Goal: Information Seeking & Learning: Learn about a topic

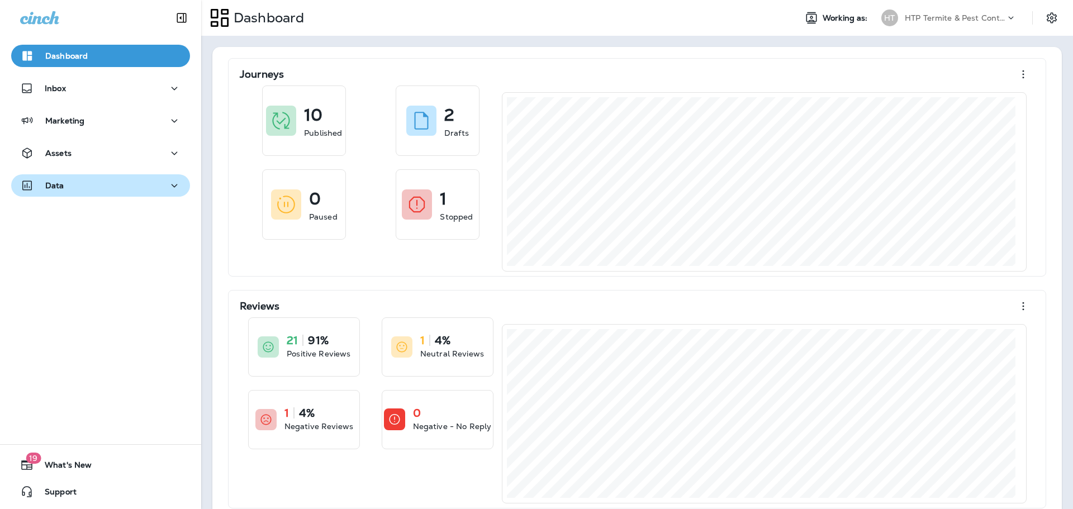
click at [75, 184] on div "Data" at bounding box center [100, 186] width 161 height 14
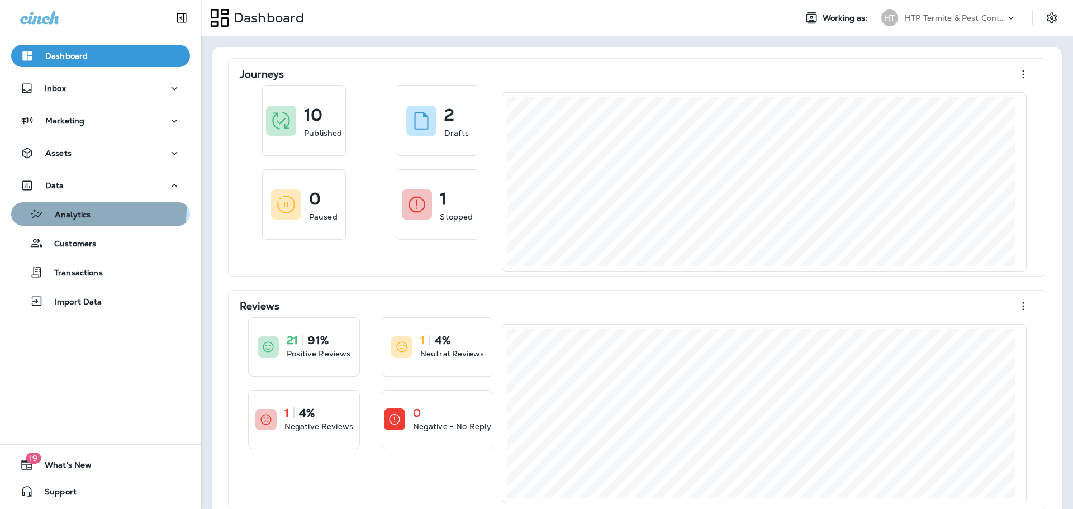
click at [75, 208] on div "Analytics" at bounding box center [53, 214] width 75 height 17
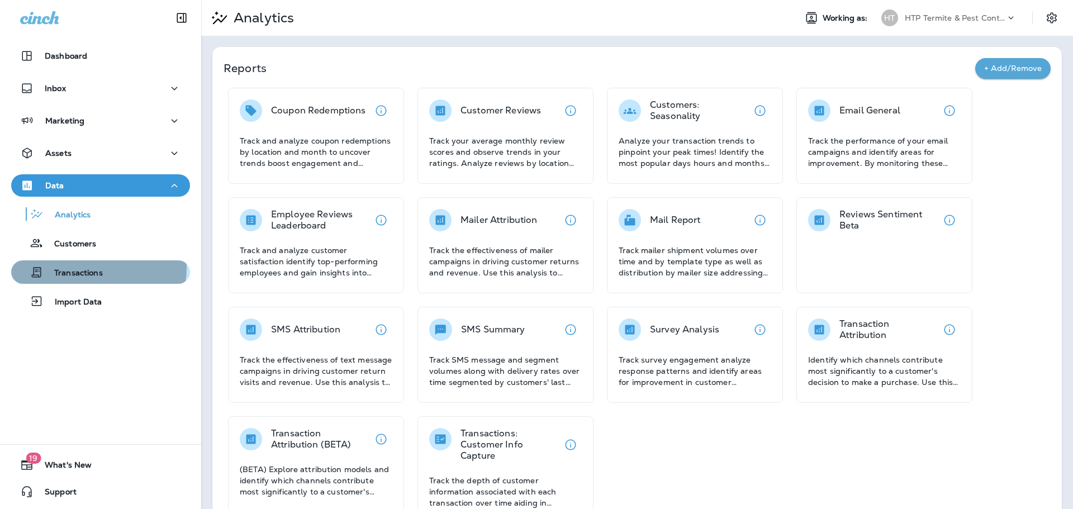
click at [91, 268] on p "Transactions" at bounding box center [73, 273] width 60 height 11
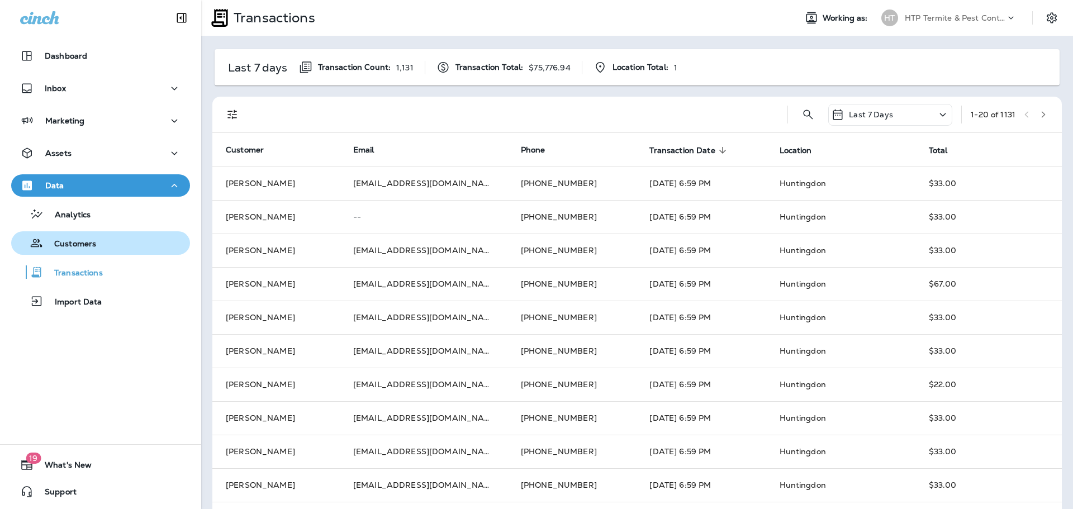
click at [77, 244] on p "Customers" at bounding box center [69, 244] width 53 height 11
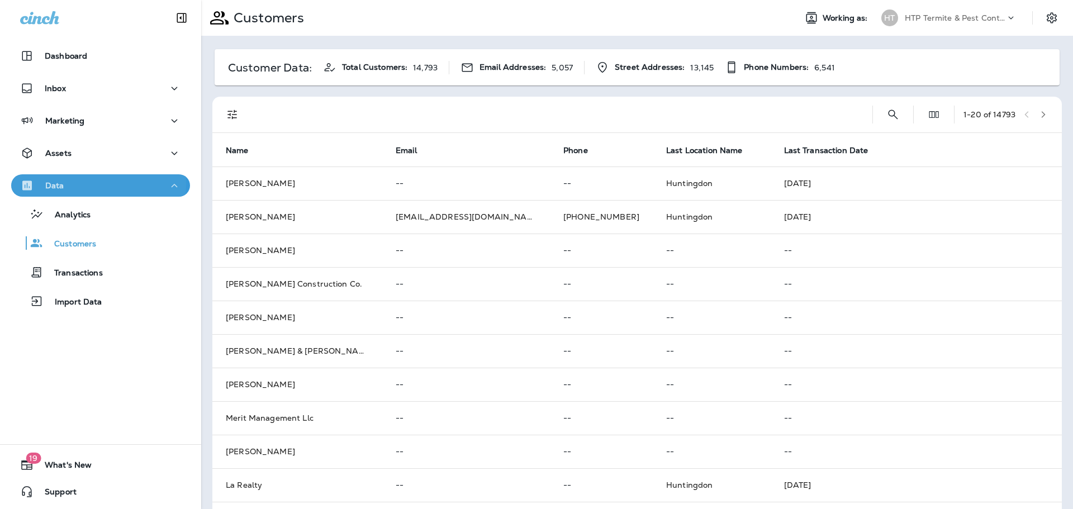
click at [79, 183] on div "Data" at bounding box center [100, 186] width 161 height 14
click at [83, 183] on div "Data" at bounding box center [100, 186] width 161 height 14
click at [73, 88] on div "Inbox" at bounding box center [100, 89] width 161 height 14
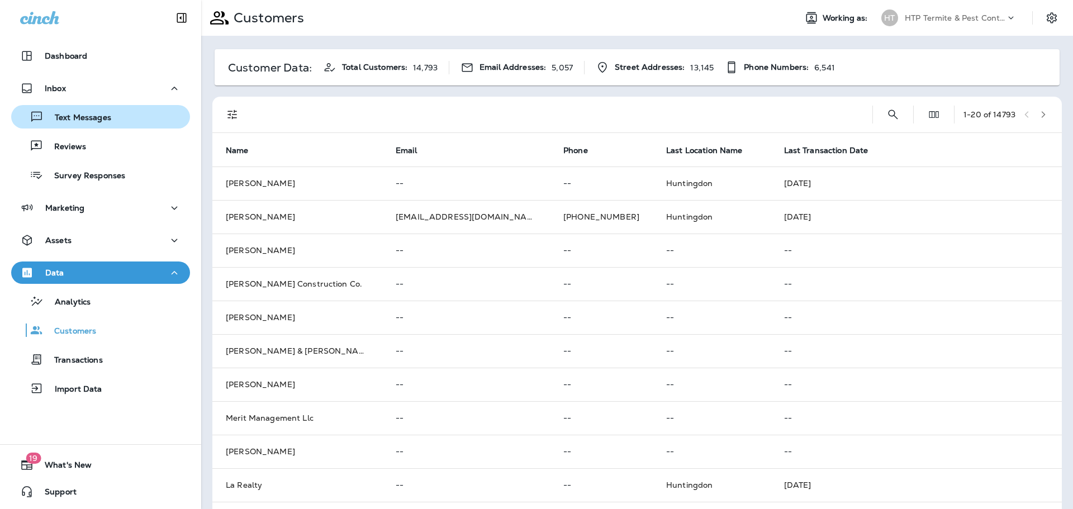
click at [75, 122] on p "Text Messages" at bounding box center [78, 118] width 68 height 11
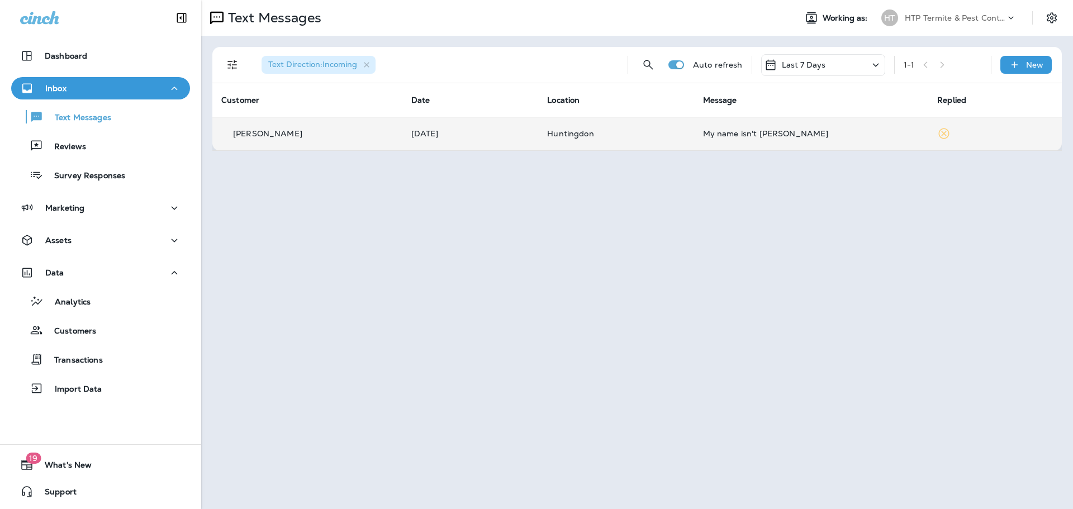
click at [277, 133] on p "[PERSON_NAME]" at bounding box center [267, 133] width 69 height 9
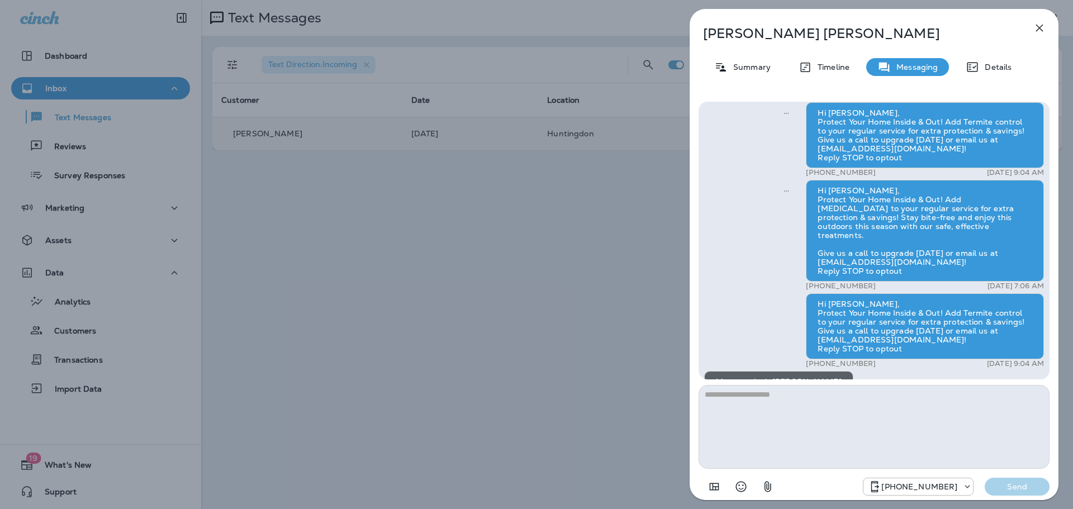
scroll to position [-112, 0]
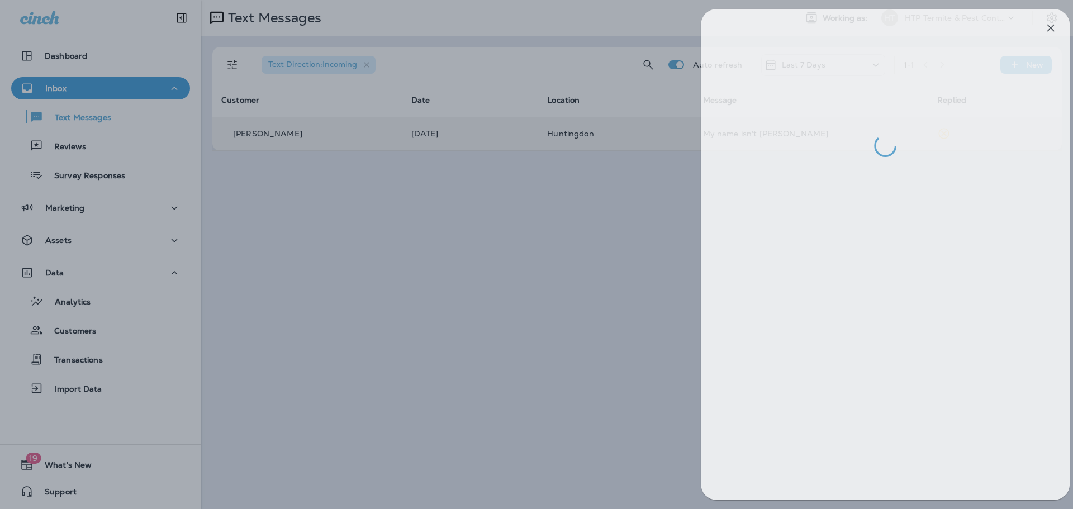
click at [382, 293] on div at bounding box center [547, 254] width 1073 height 509
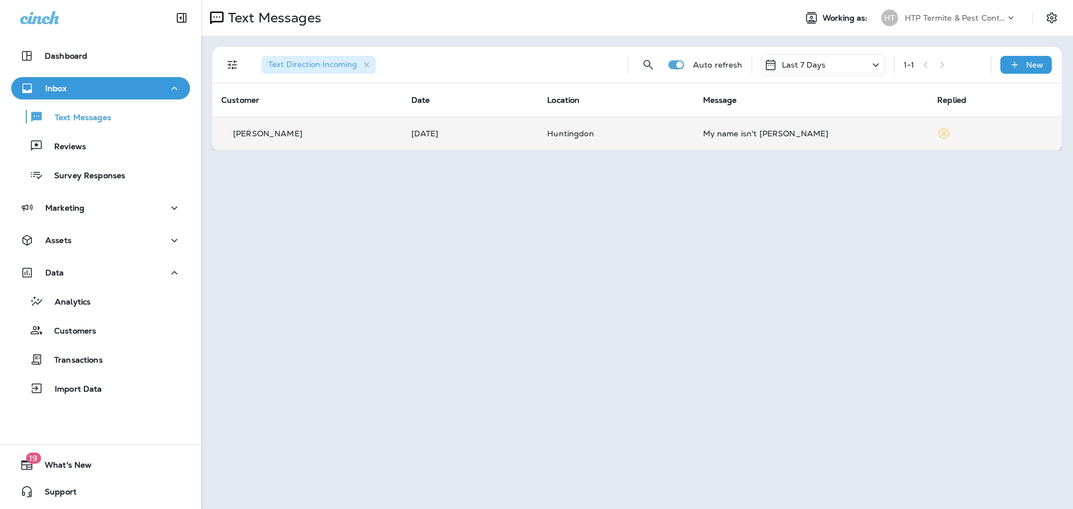
click at [281, 130] on div "[PERSON_NAME]" at bounding box center [307, 134] width 172 height 12
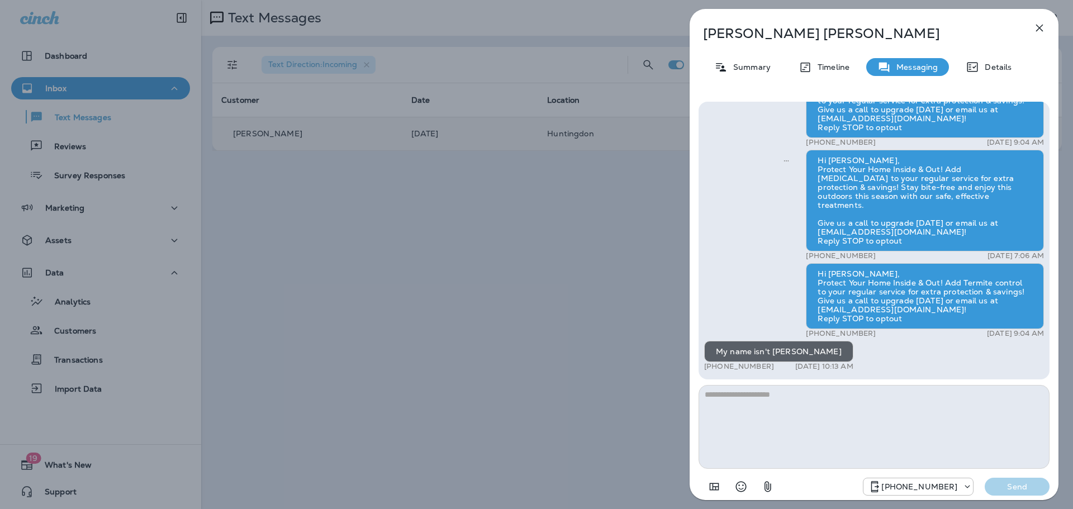
click at [411, 260] on div "[PERSON_NAME] Summary Timeline Messaging Details Hi, [PERSON_NAME]! Thank you s…" at bounding box center [536, 254] width 1073 height 509
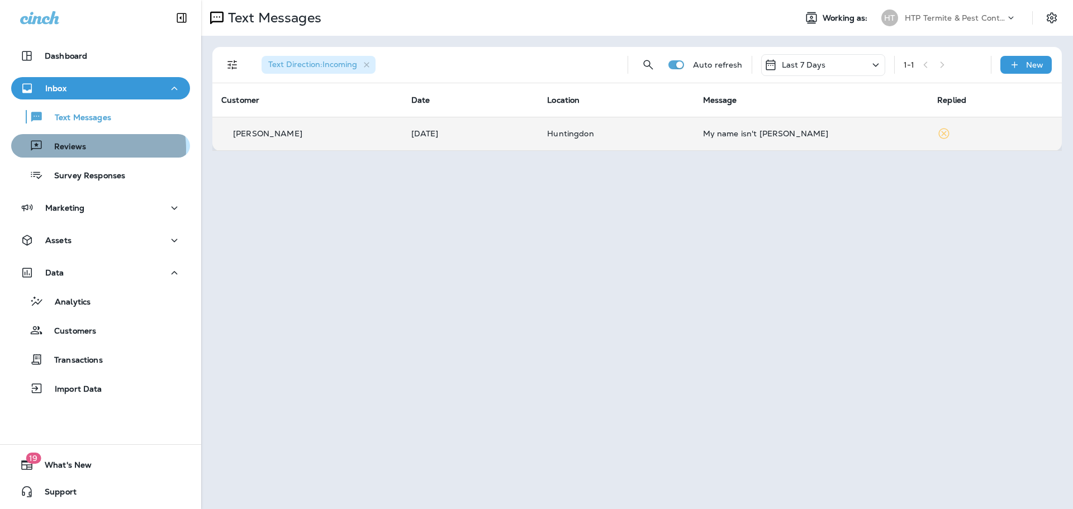
click at [82, 149] on p "Reviews" at bounding box center [64, 147] width 43 height 11
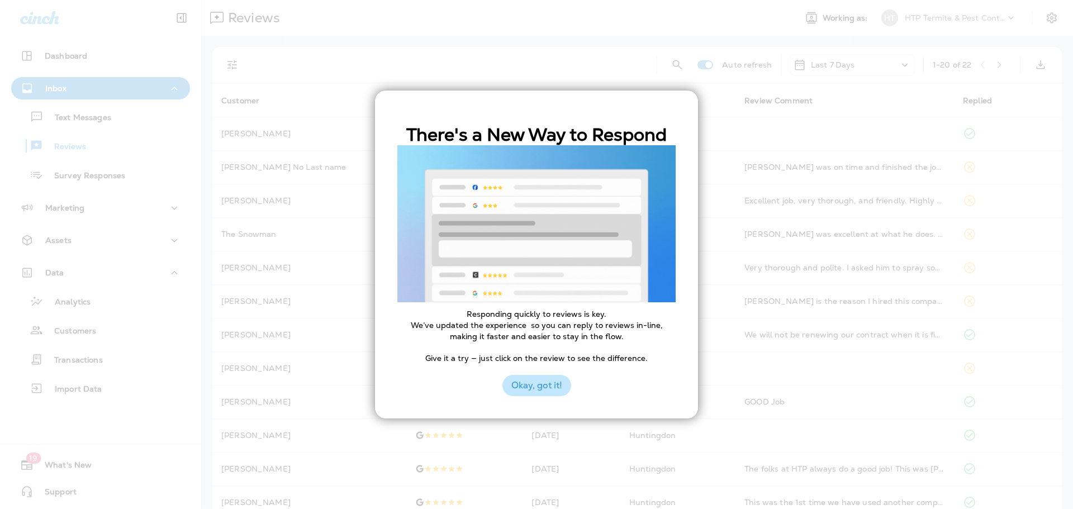
click at [530, 376] on button "Okay, got it!" at bounding box center [536, 385] width 69 height 21
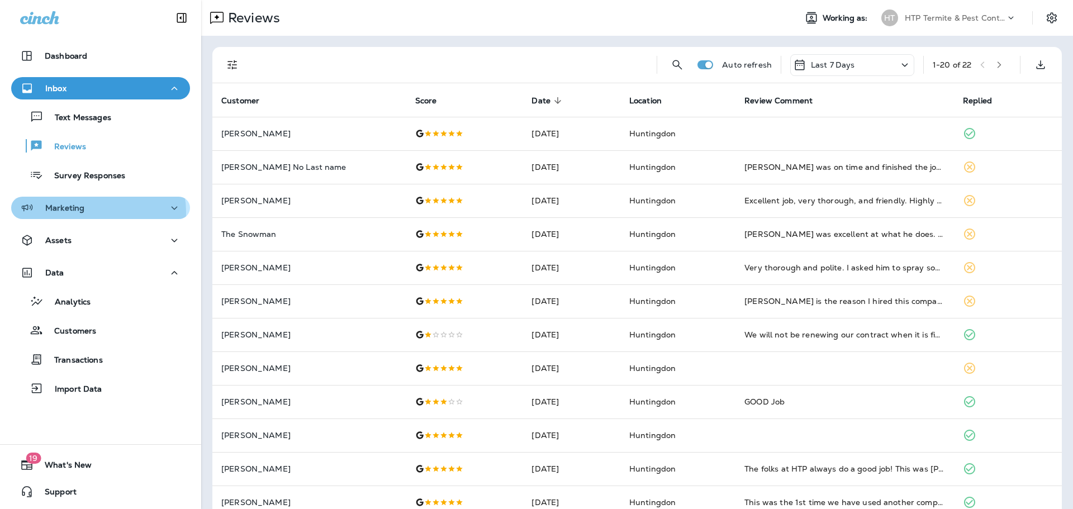
click at [97, 212] on div "Marketing" at bounding box center [100, 208] width 161 height 14
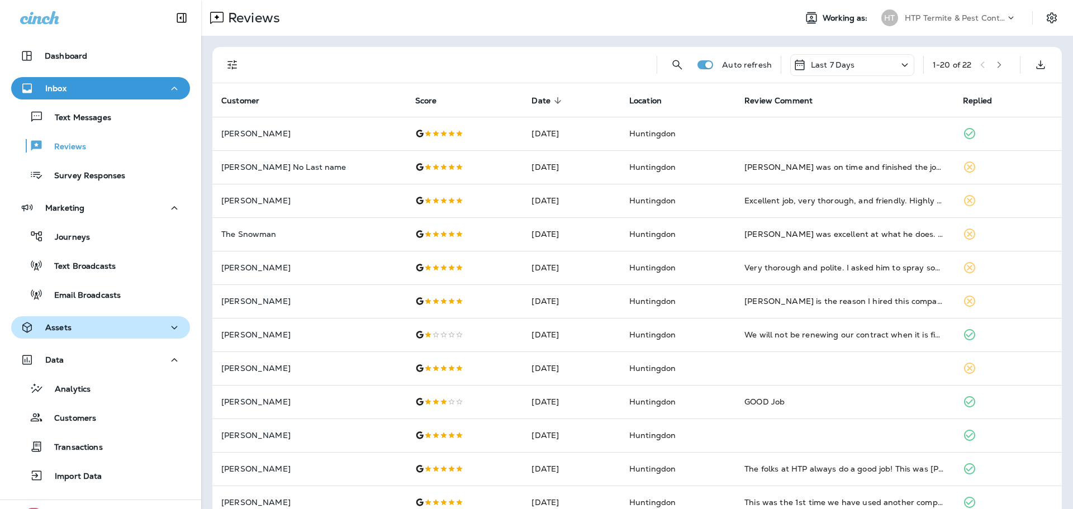
scroll to position [55, 0]
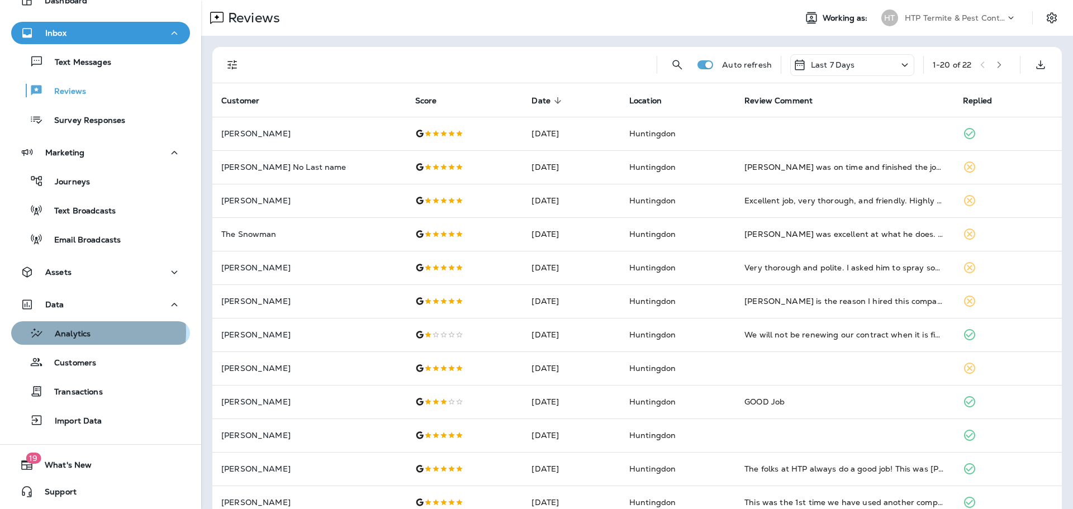
click at [91, 332] on div "Analytics" at bounding box center [101, 333] width 170 height 17
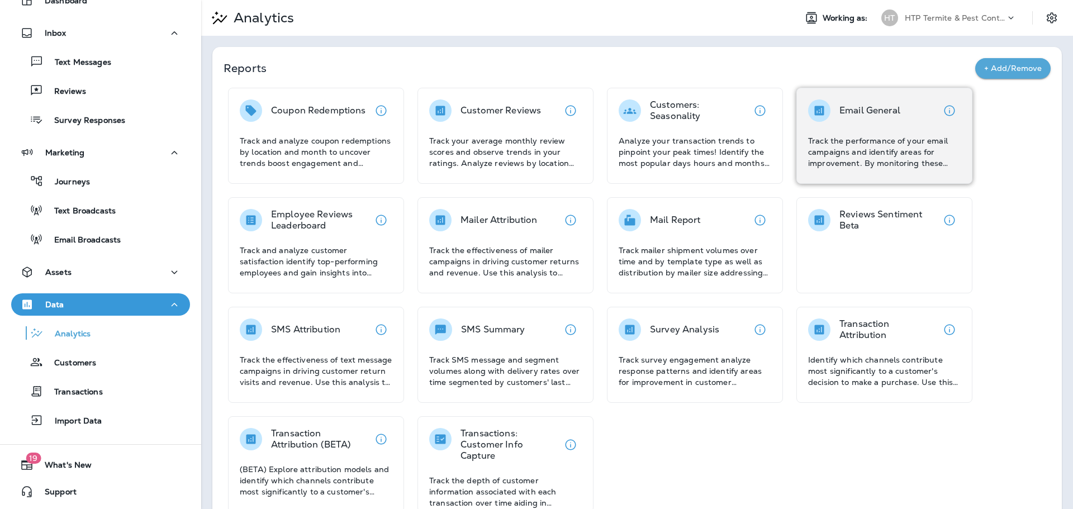
click at [924, 135] on p "Track the performance of your email campaigns and identify areas for improvemen…" at bounding box center [884, 152] width 153 height 34
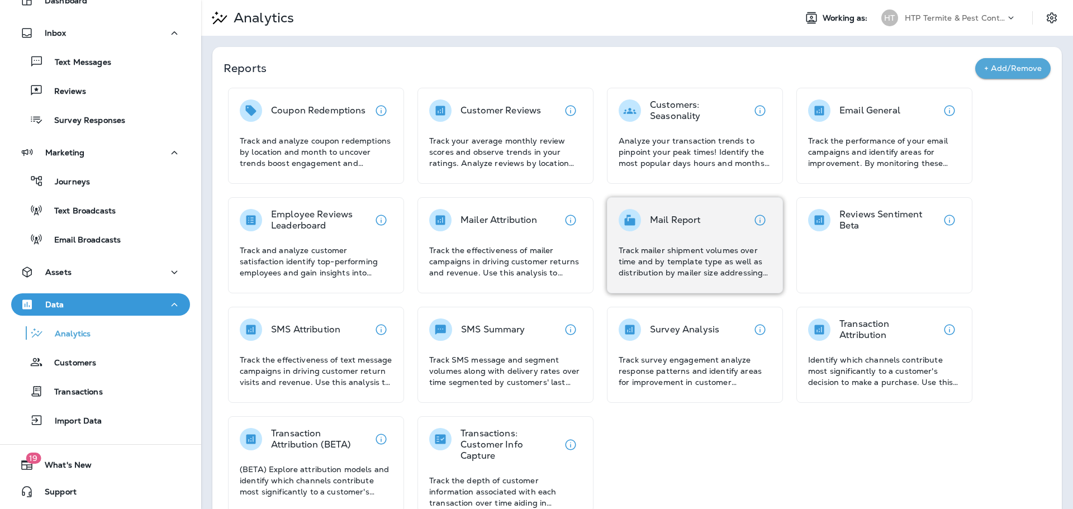
click at [668, 251] on p "Track mailer shipment volumes over time and by template type as well as distrib…" at bounding box center [695, 262] width 153 height 34
